Goal: Transaction & Acquisition: Subscribe to service/newsletter

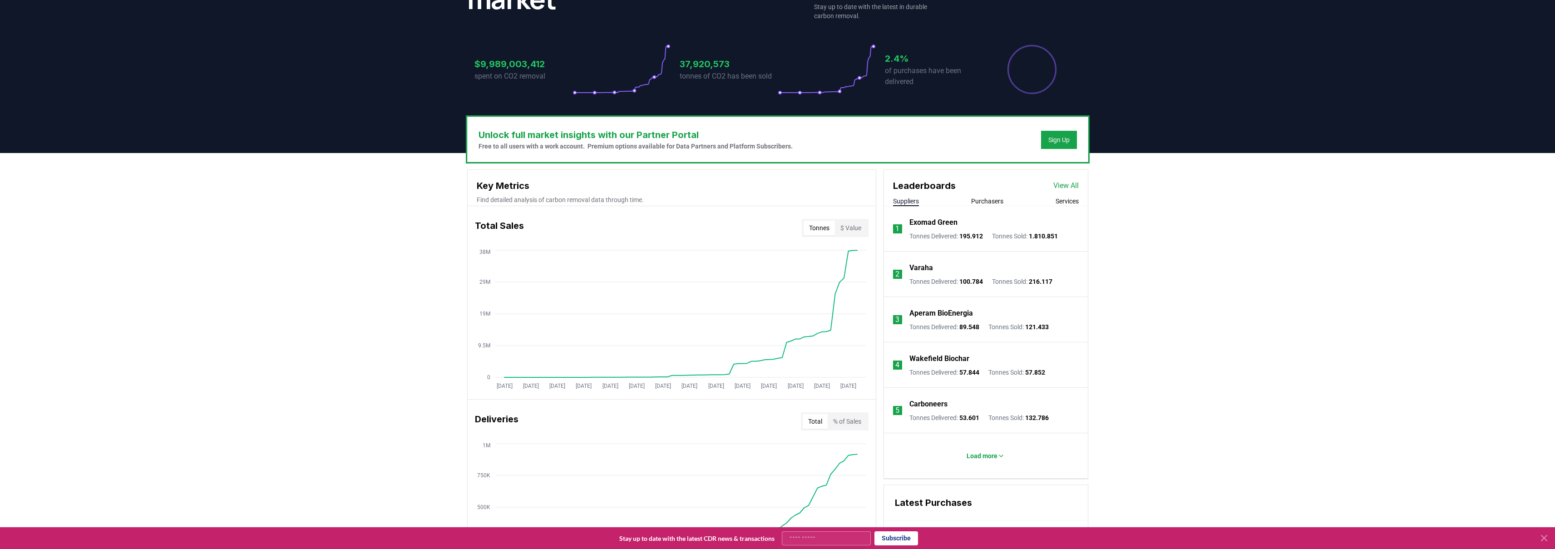
scroll to position [122, 0]
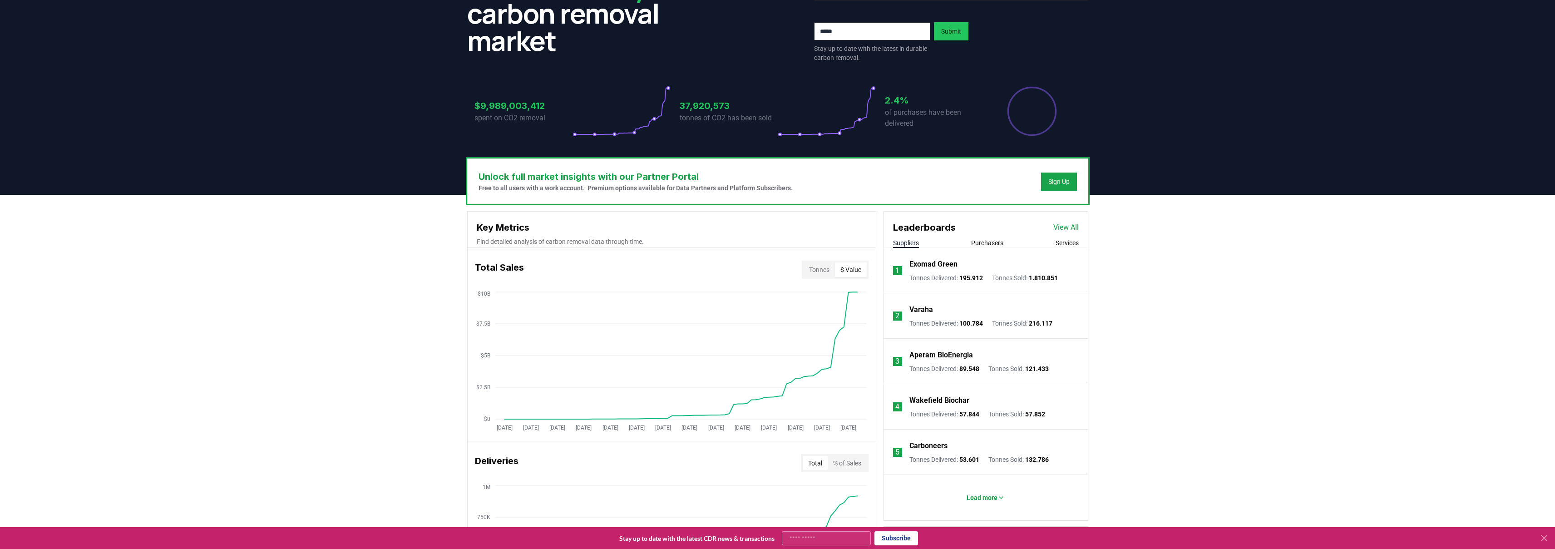
click at [854, 269] on button "$ Value" at bounding box center [851, 269] width 32 height 15
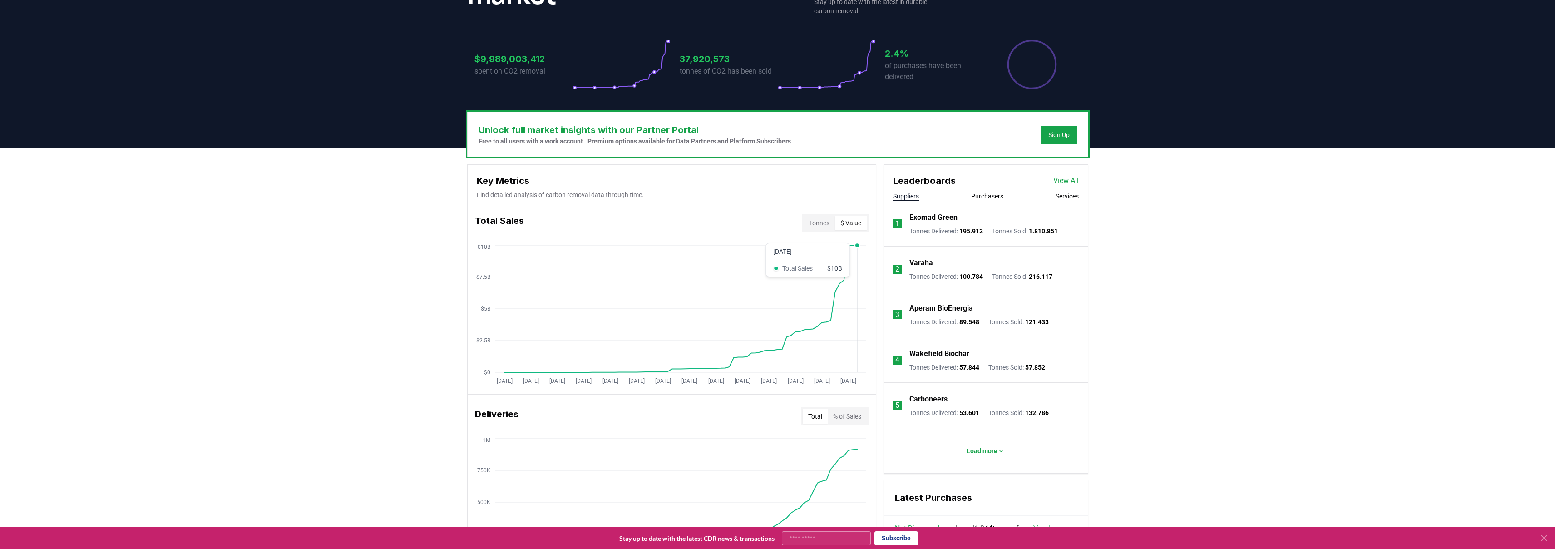
scroll to position [173, 0]
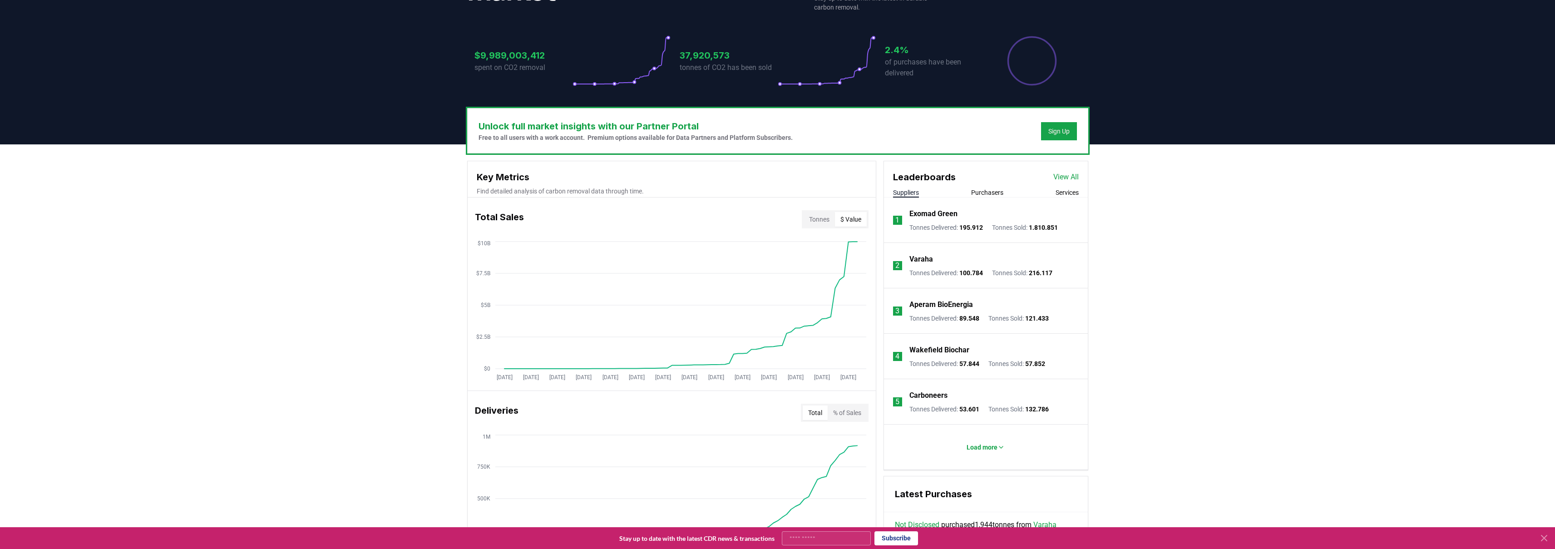
click at [858, 414] on button "% of Sales" at bounding box center [847, 413] width 39 height 15
click at [807, 412] on button "Total" at bounding box center [815, 413] width 25 height 15
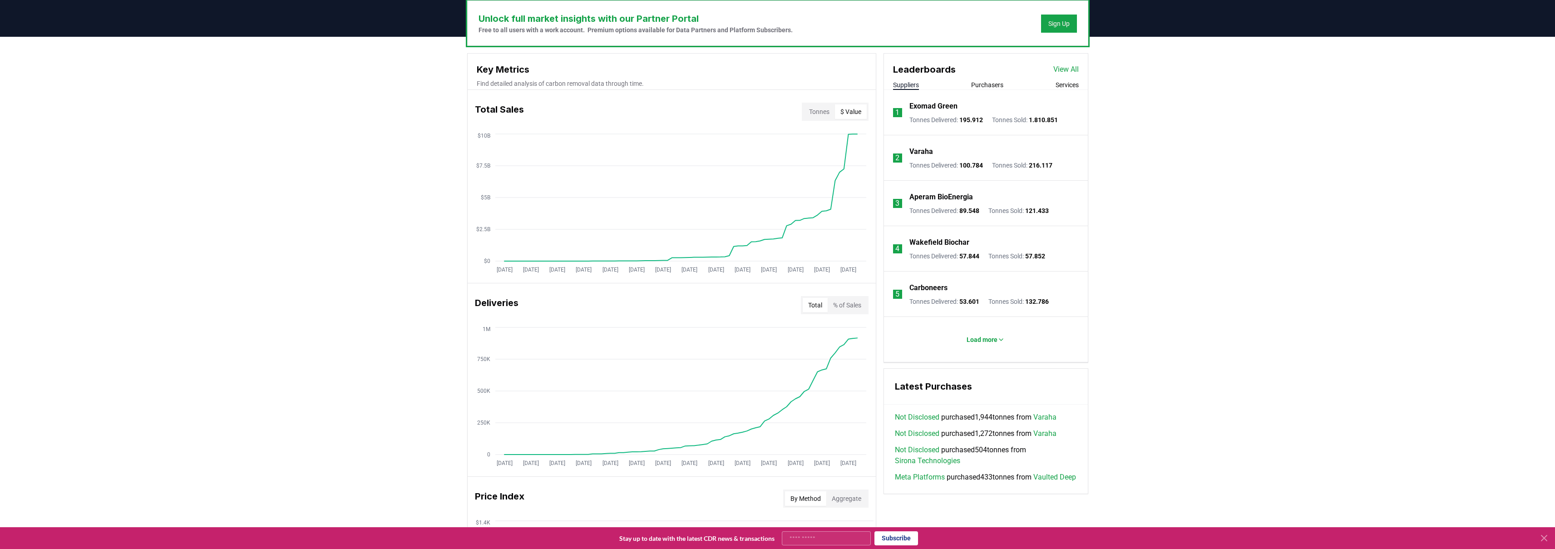
scroll to position [266, 0]
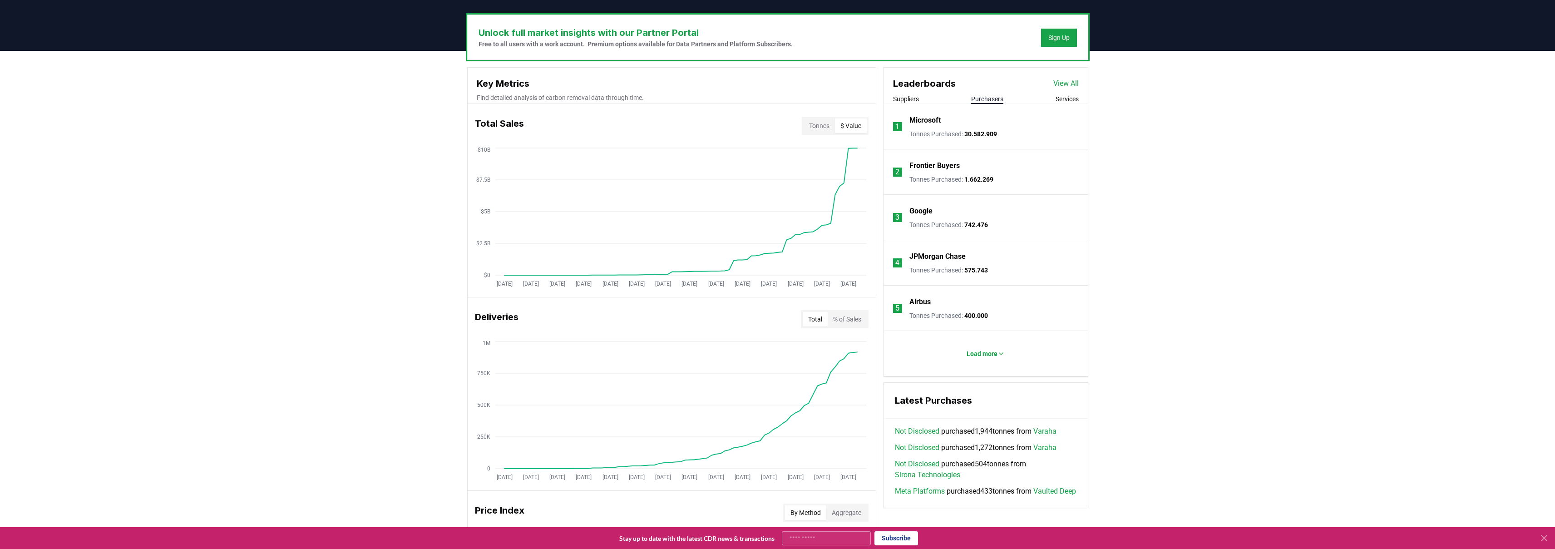
click at [992, 97] on button "Purchasers" at bounding box center [987, 98] width 32 height 9
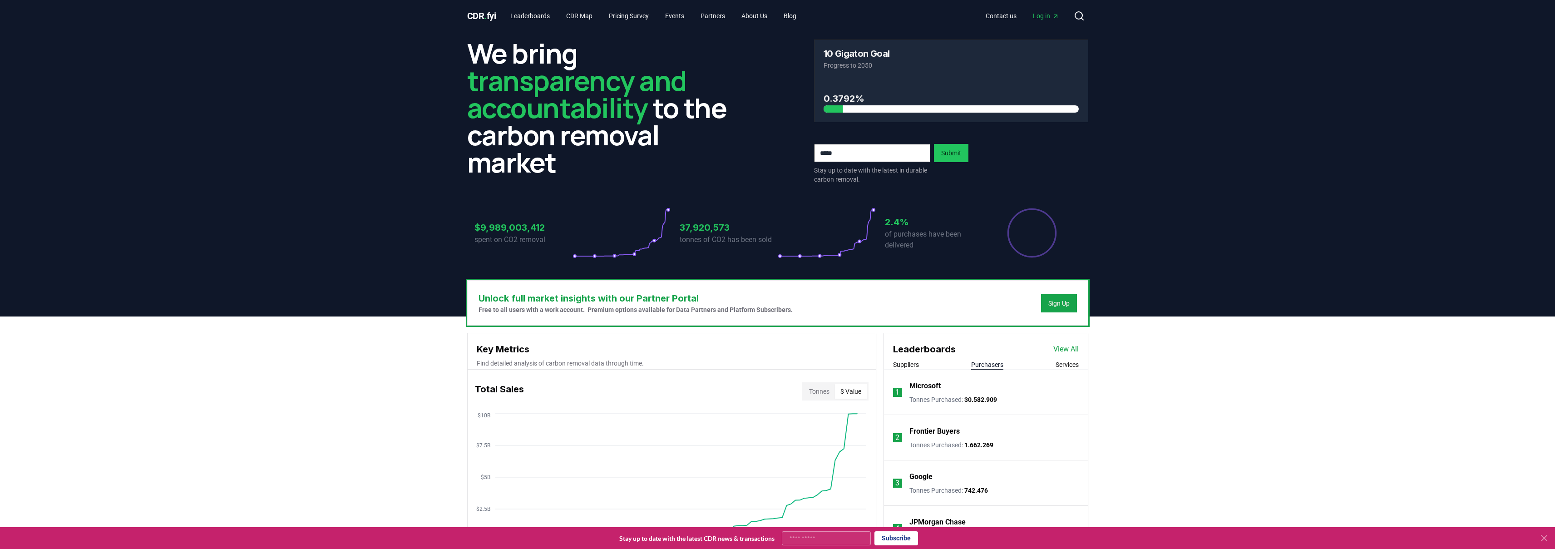
scroll to position [0, 0]
click at [548, 17] on link "Leaderboards" at bounding box center [530, 16] width 54 height 16
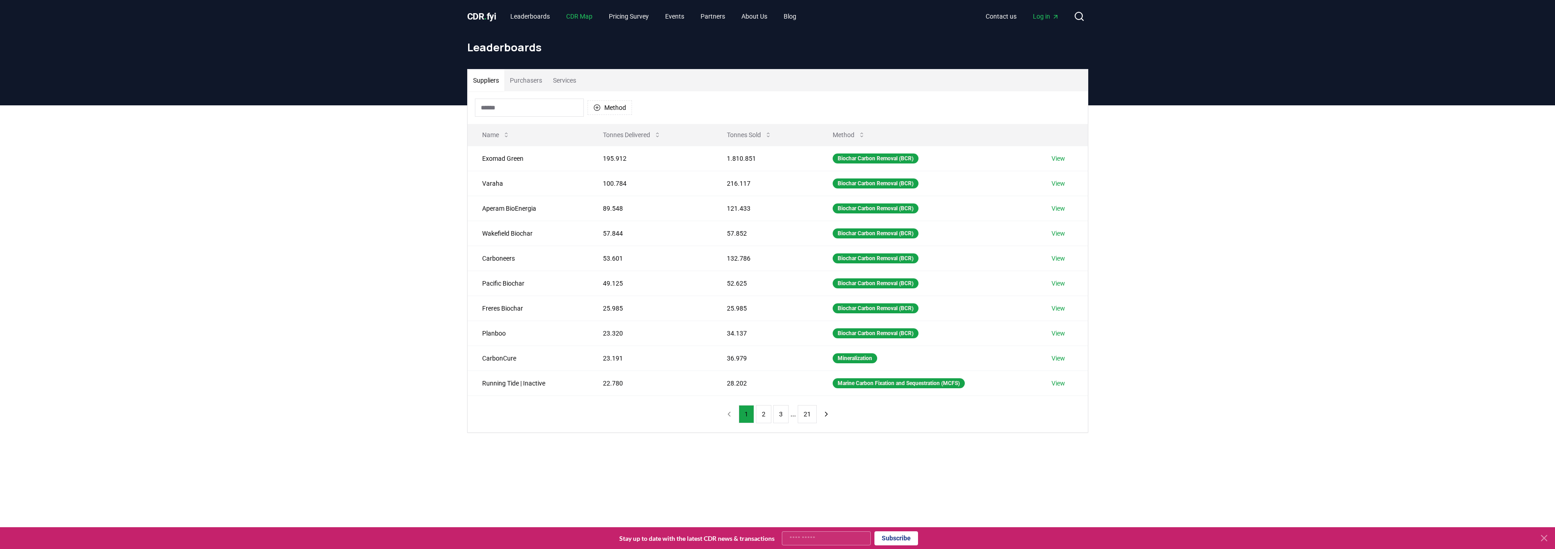
click at [583, 17] on link "CDR Map" at bounding box center [579, 16] width 41 height 16
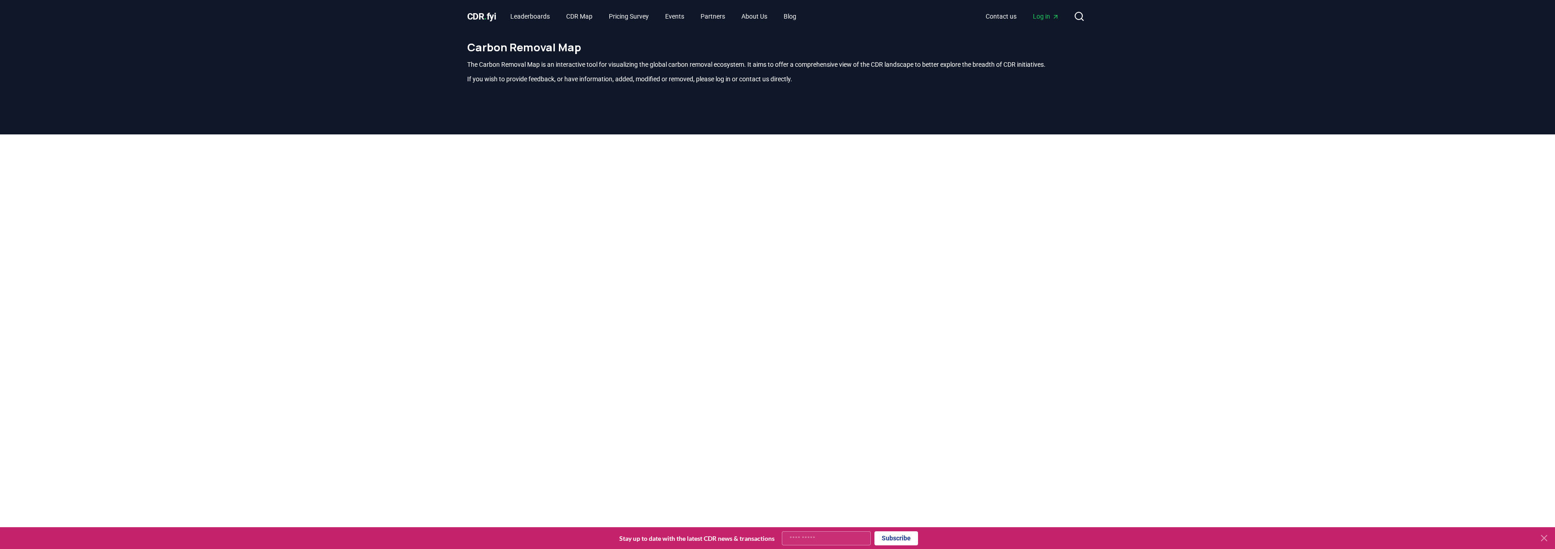
click at [495, 15] on span "CDR . fyi" at bounding box center [481, 16] width 29 height 11
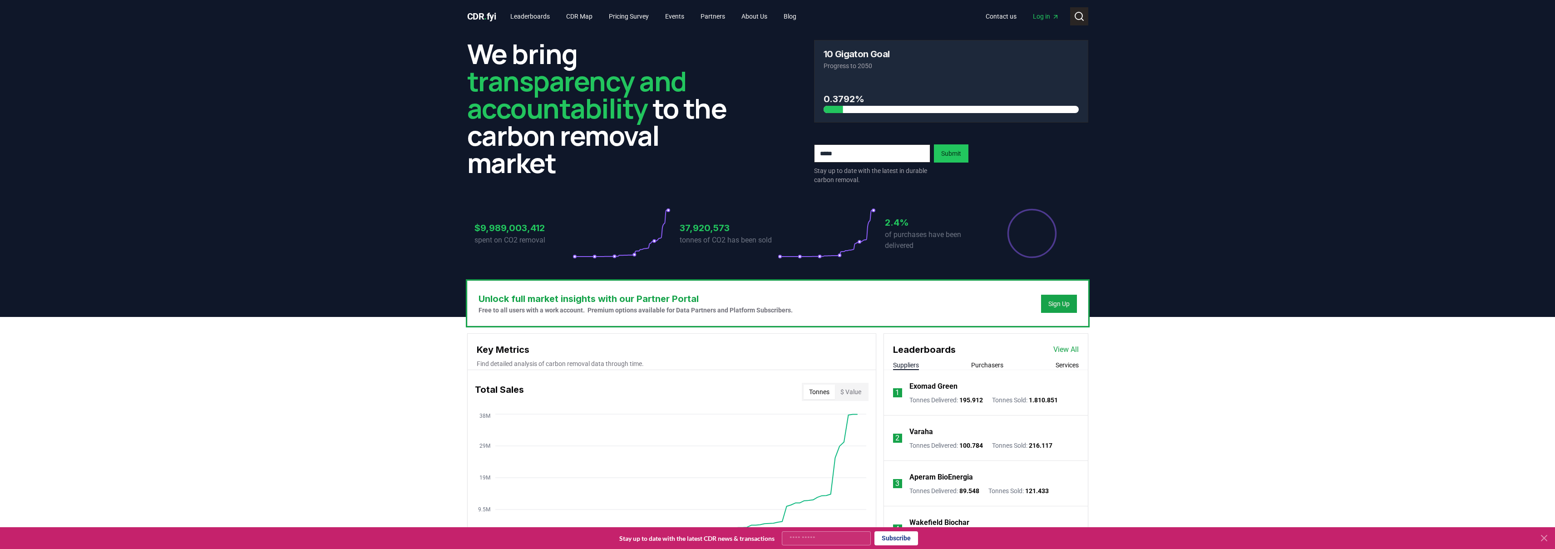
click at [1083, 11] on icon at bounding box center [1079, 16] width 11 height 11
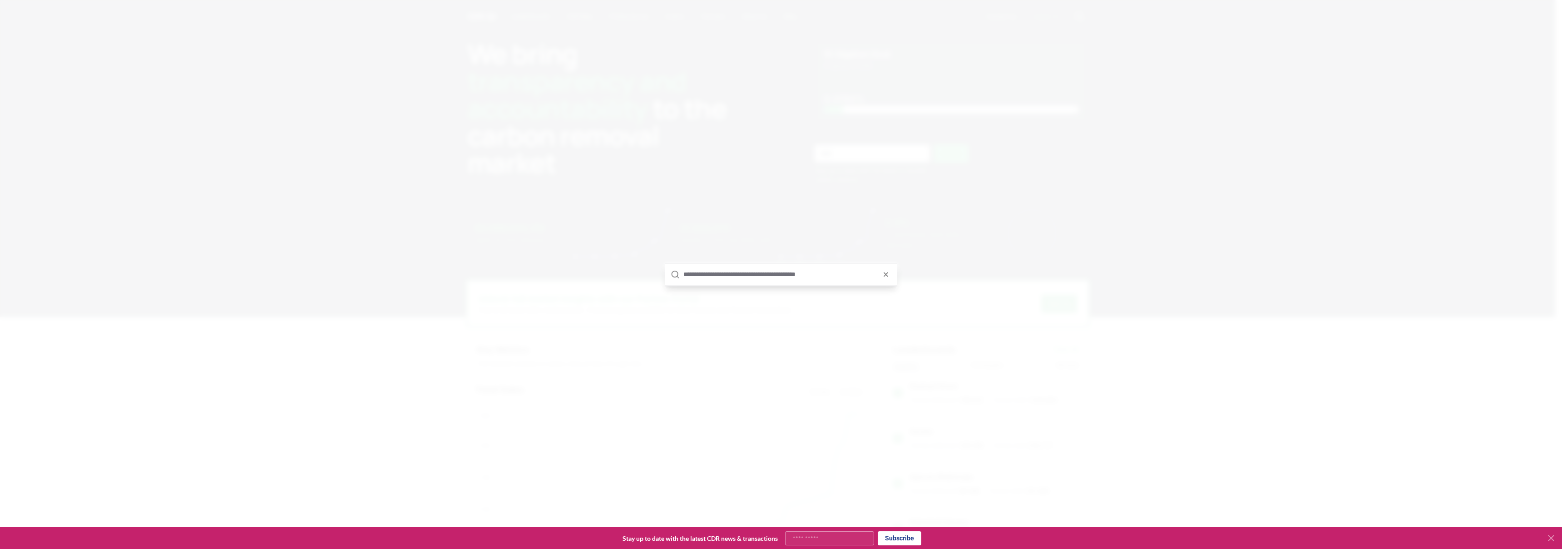
click at [722, 265] on input "text" at bounding box center [787, 274] width 208 height 22
type input "*******"
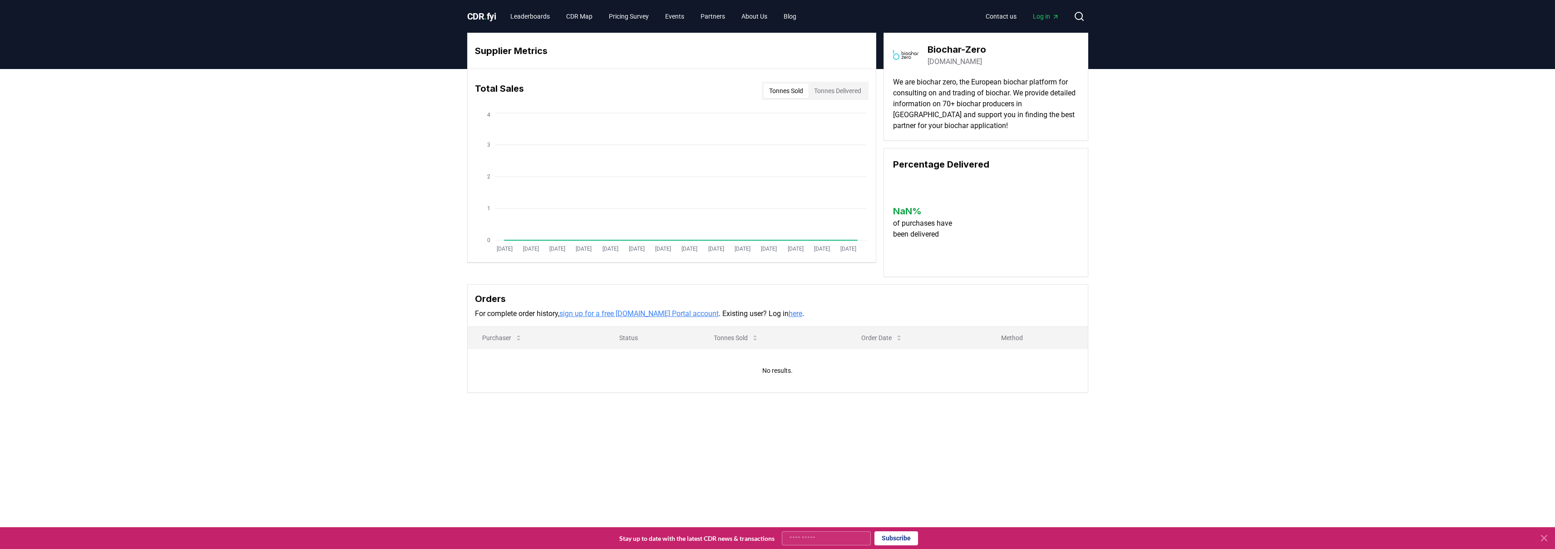
click at [827, 88] on button "Tonnes Delivered" at bounding box center [838, 91] width 58 height 15
click at [780, 88] on button "Tonnes Sold" at bounding box center [786, 91] width 45 height 15
click at [479, 18] on span "CDR . fyi" at bounding box center [481, 16] width 29 height 11
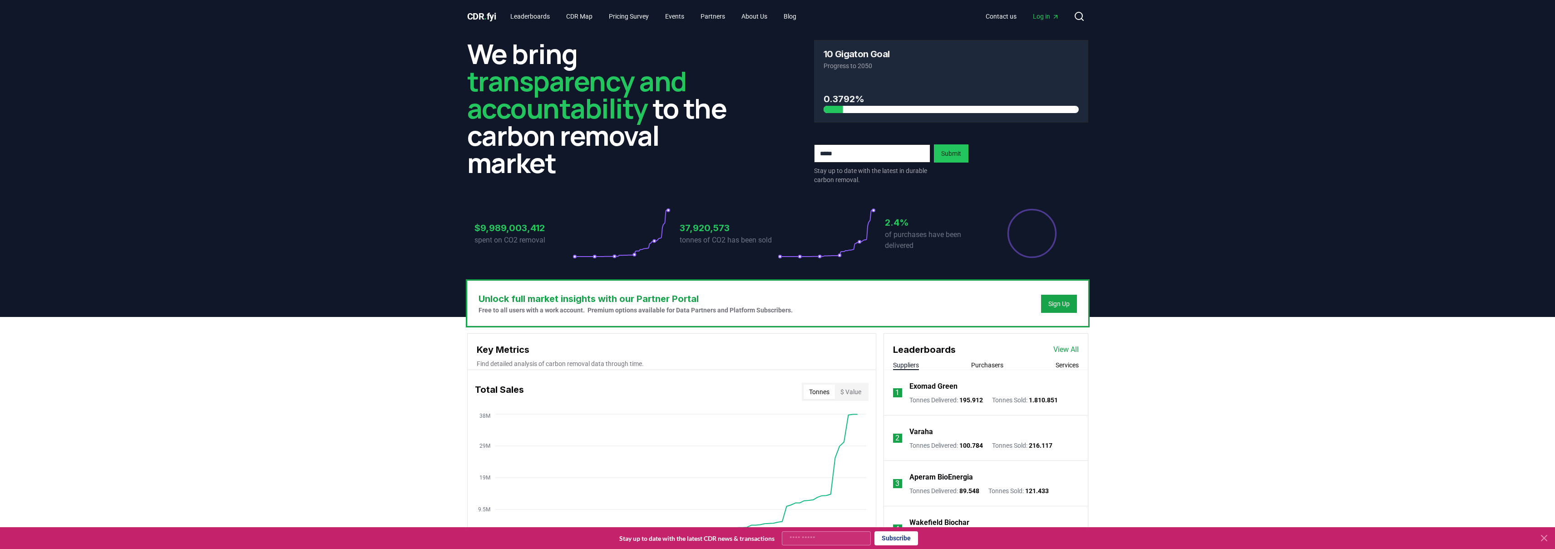
click at [1043, 15] on span "Log in" at bounding box center [1046, 16] width 26 height 9
click at [1049, 15] on span "Log in" at bounding box center [1046, 16] width 26 height 9
click at [873, 155] on input "email" at bounding box center [872, 153] width 116 height 18
type input "**********"
click at [959, 155] on button "Submit" at bounding box center [951, 153] width 35 height 18
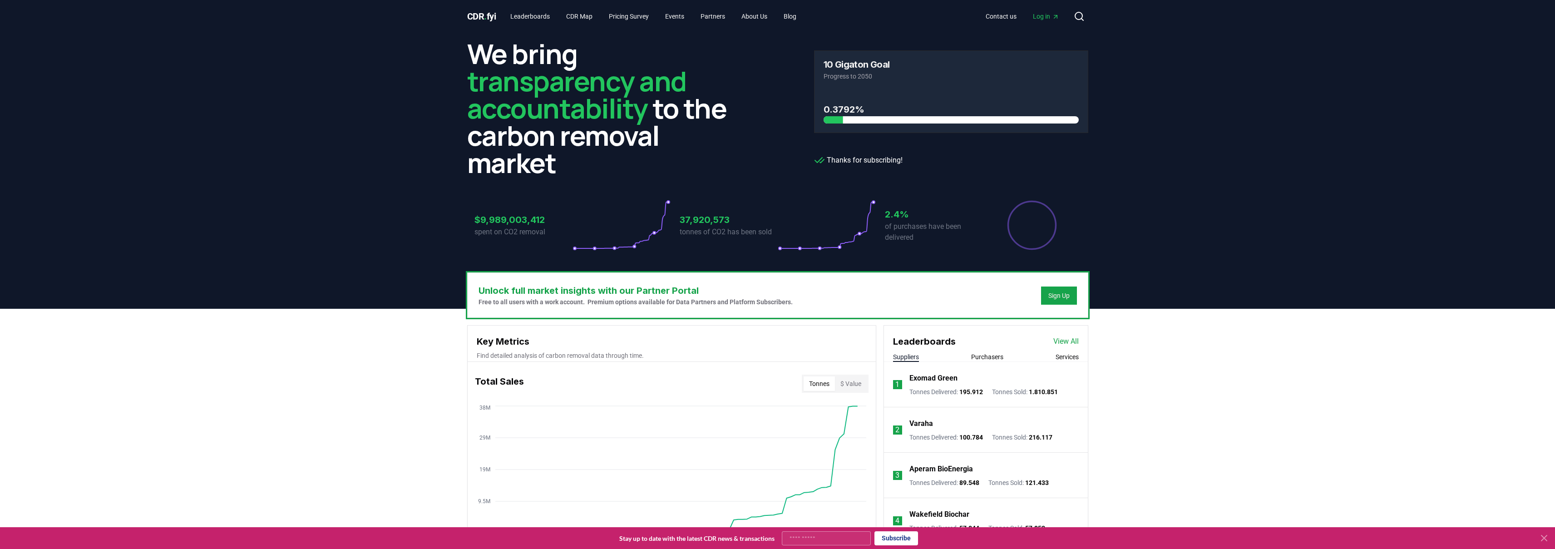
scroll to position [610, 0]
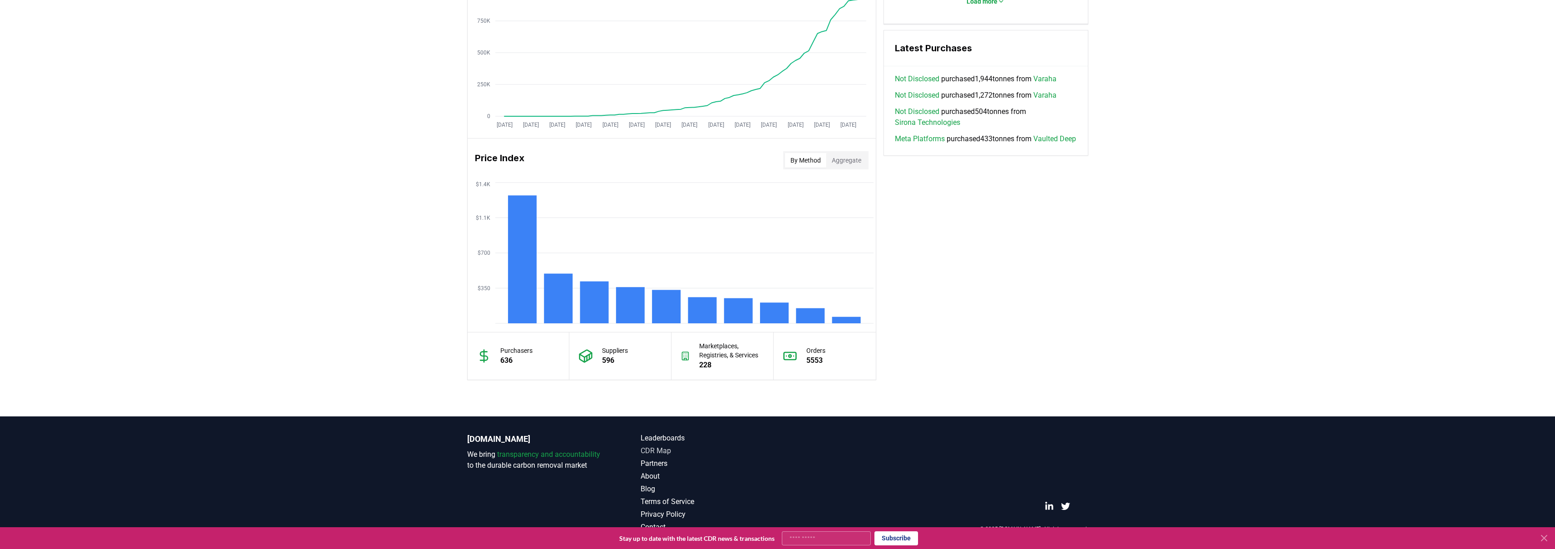
click at [649, 451] on link "CDR Map" at bounding box center [709, 451] width 137 height 11
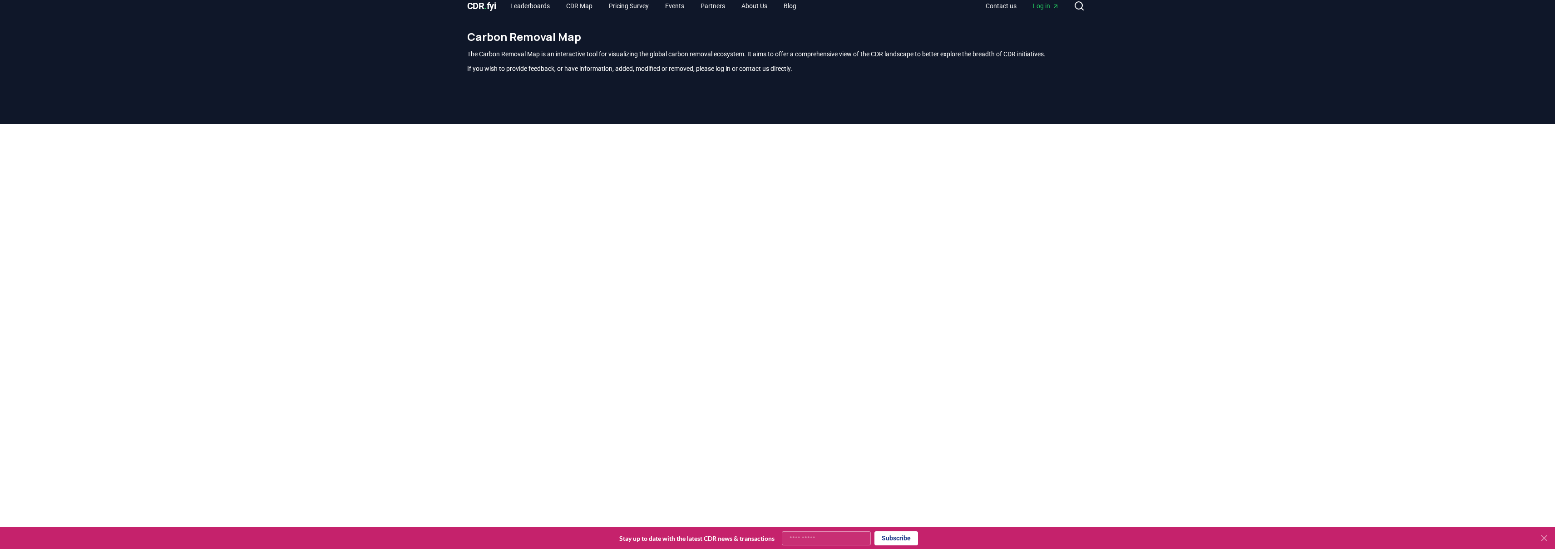
scroll to position [7, 0]
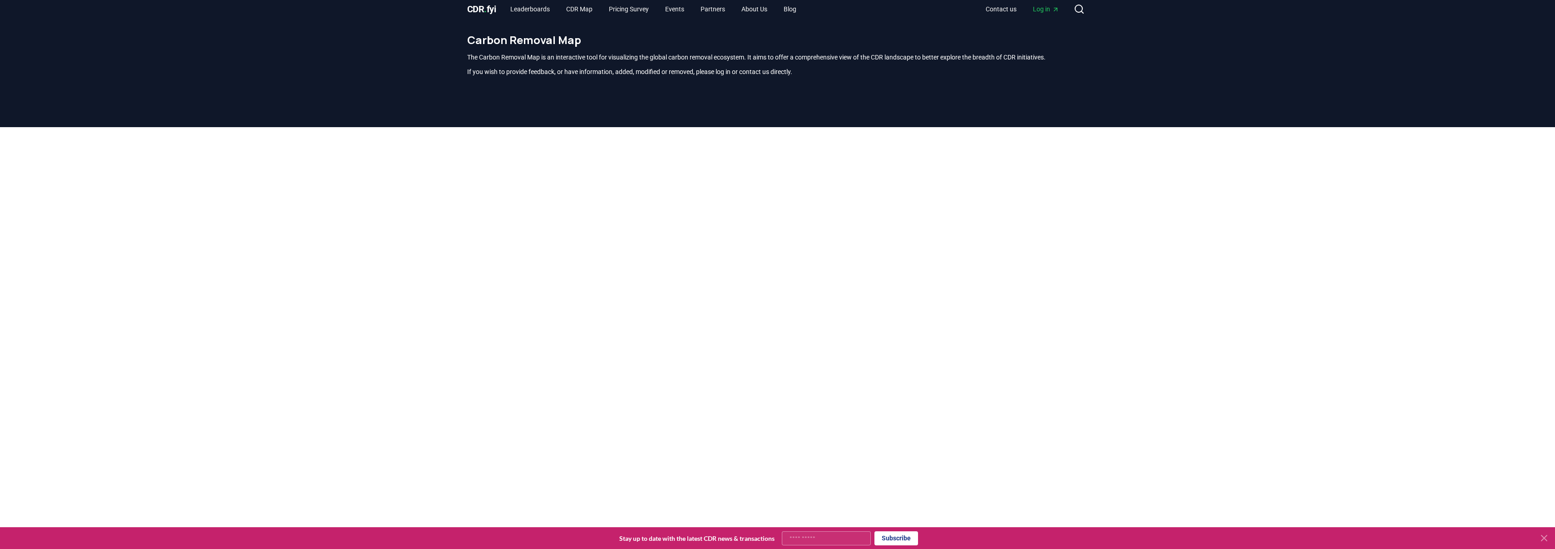
click at [1158, 167] on div at bounding box center [777, 354] width 1555 height 454
click at [1159, 177] on div at bounding box center [777, 354] width 1555 height 454
click at [1157, 177] on div at bounding box center [777, 354] width 1555 height 454
click at [481, 12] on span "CDR . fyi" at bounding box center [481, 9] width 29 height 11
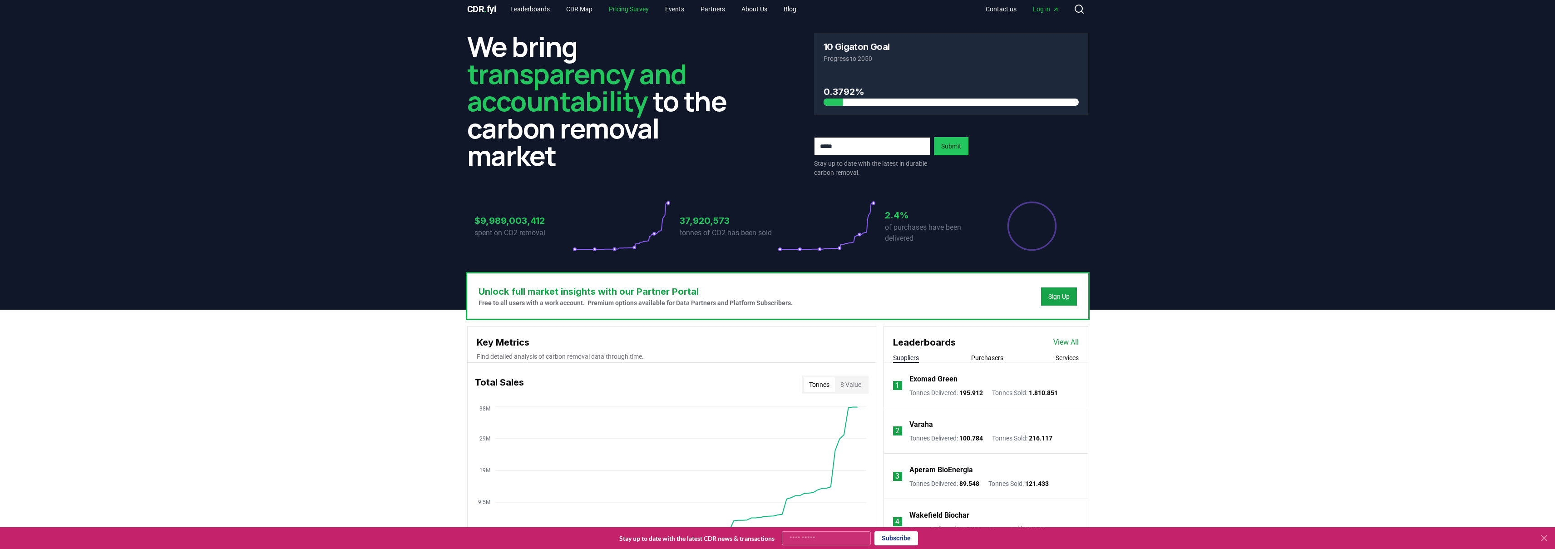
click at [648, 10] on link "Pricing Survey" at bounding box center [629, 9] width 54 height 16
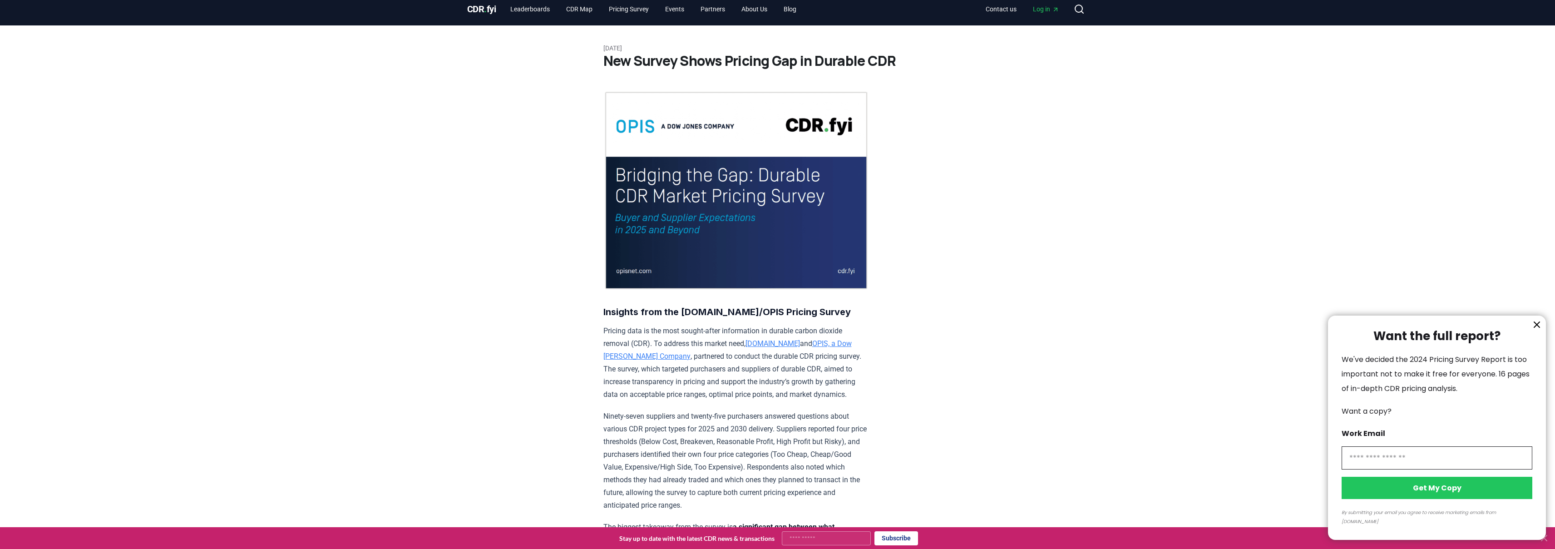
click at [1466, 470] on input "information" at bounding box center [1437, 457] width 191 height 23
type input "**********"
click at [1501, 495] on button "Get My Copy" at bounding box center [1437, 488] width 191 height 22
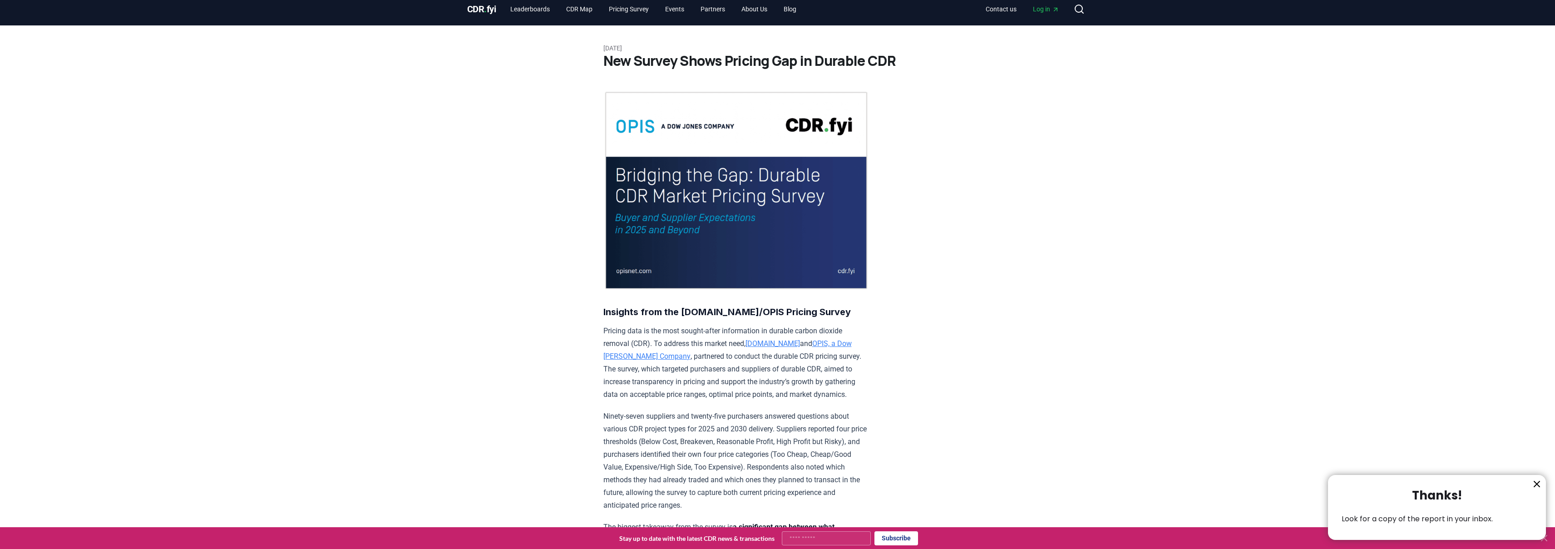
click at [1539, 484] on icon "information" at bounding box center [1537, 484] width 11 height 11
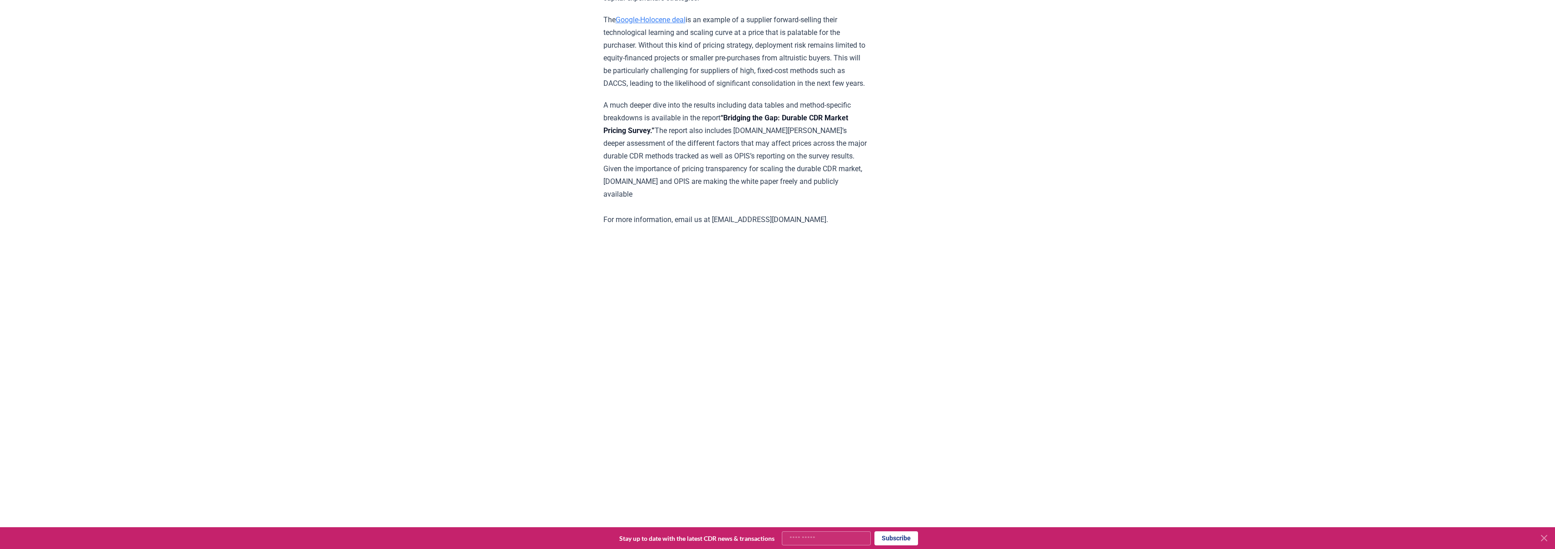
scroll to position [1699, 0]
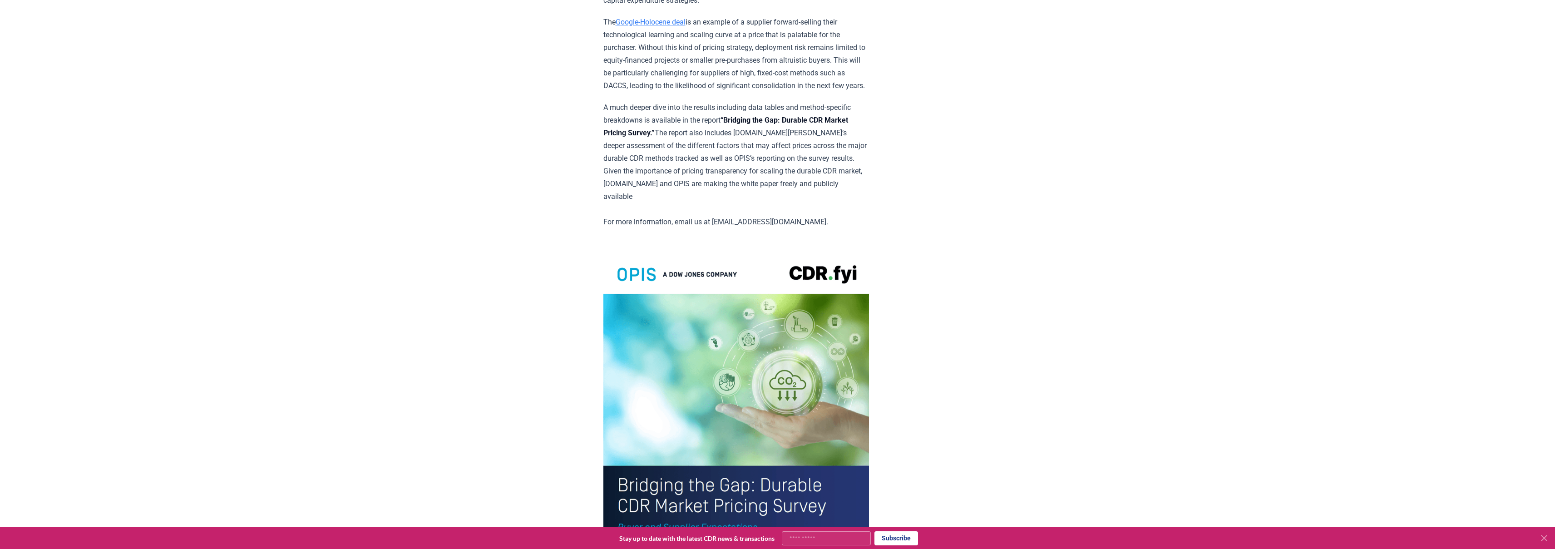
click at [865, 289] on img at bounding box center [737, 423] width 266 height 347
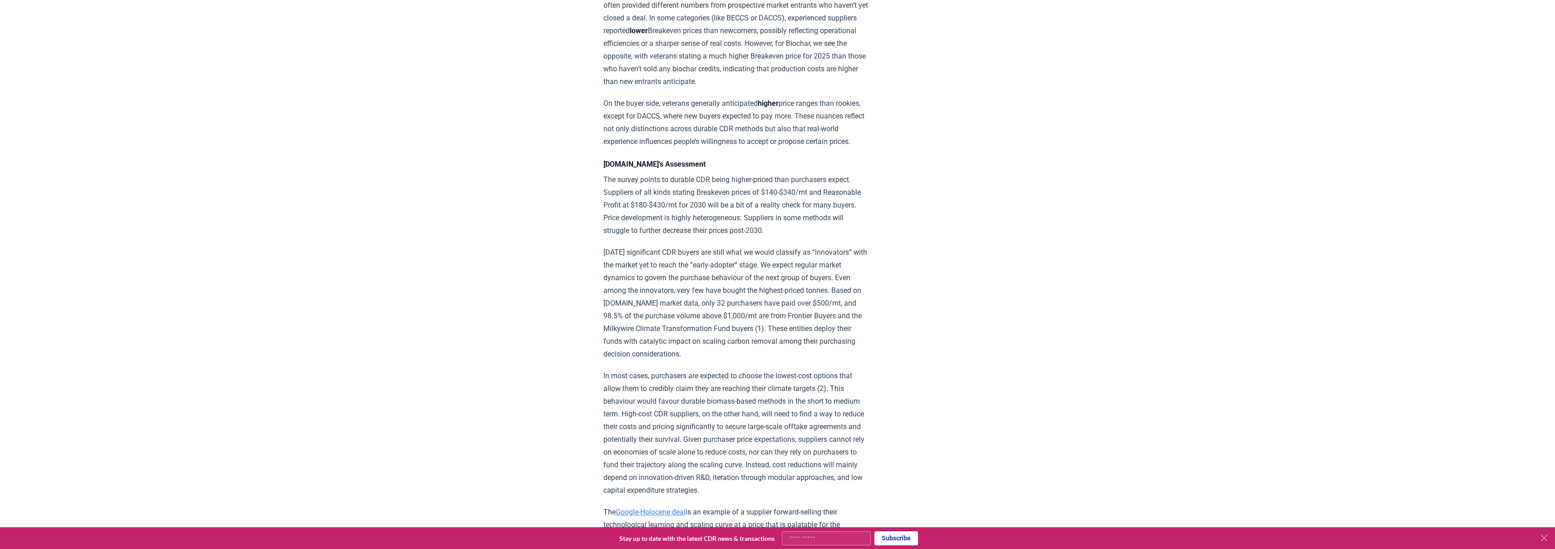
scroll to position [0, 0]
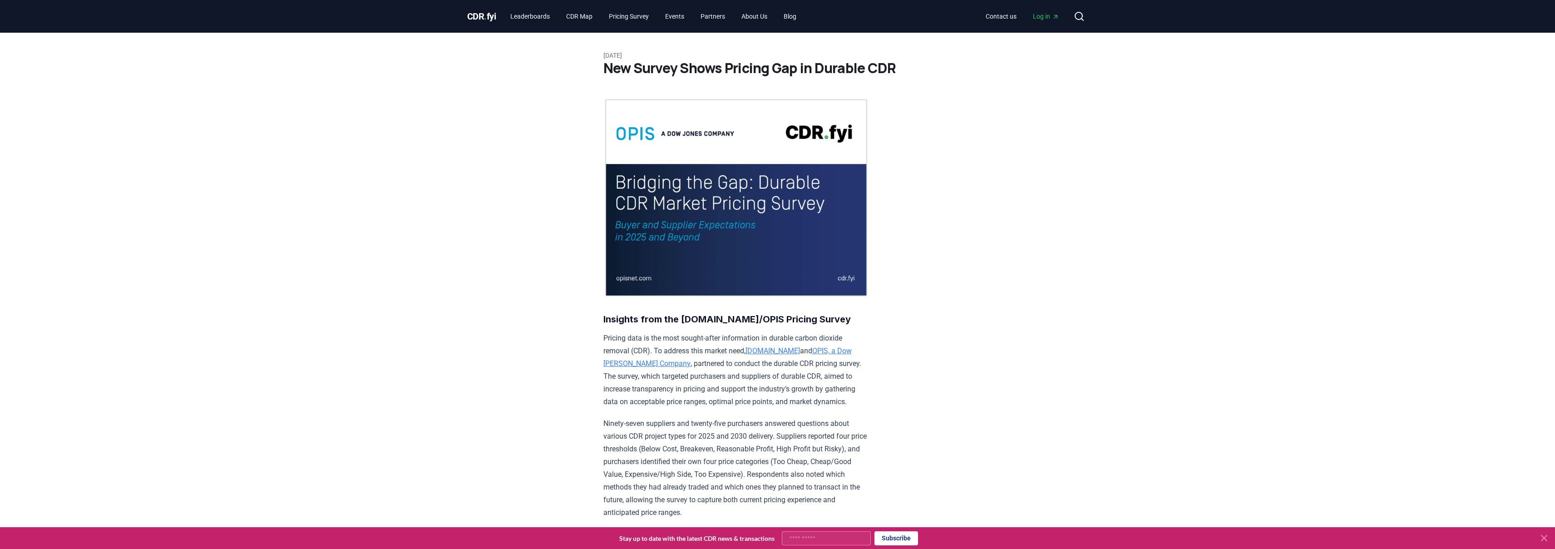
click at [488, 16] on span "CDR . fyi" at bounding box center [481, 16] width 29 height 11
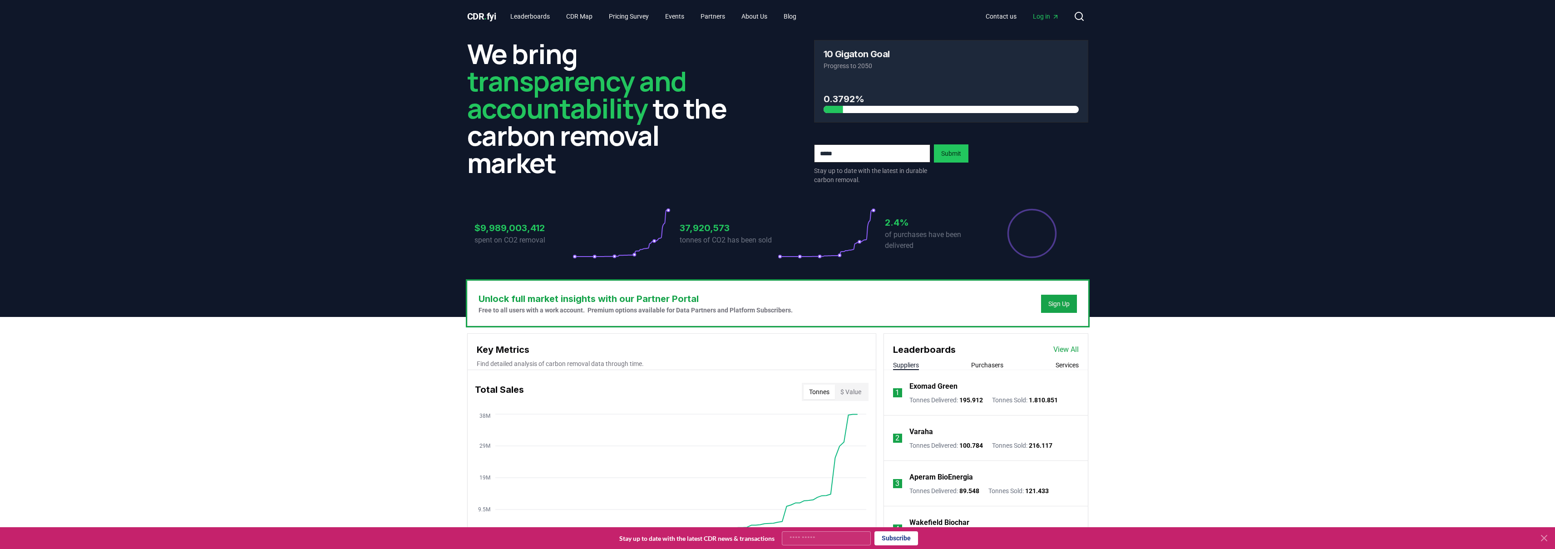
click at [744, 303] on h3 "Unlock full market insights with our Partner Portal" at bounding box center [636, 299] width 314 height 14
click at [1054, 303] on div "Sign Up" at bounding box center [1059, 303] width 21 height 9
